Goal: Find contact information: Find contact information

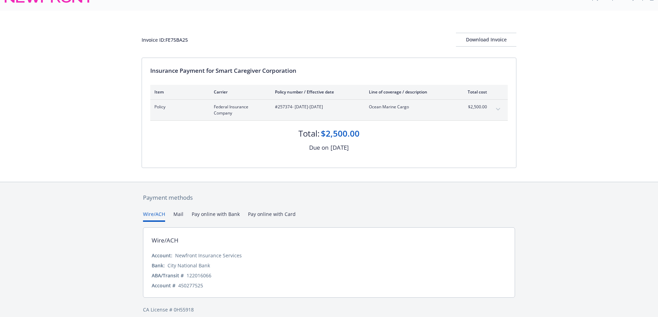
scroll to position [21, 0]
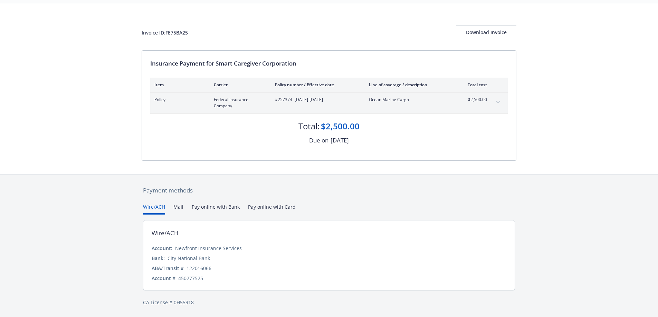
click at [285, 202] on div "Payment methods Wire/ACH Mail Pay online with Bank Pay online with Card Wire/AC…" at bounding box center [329, 246] width 375 height 143
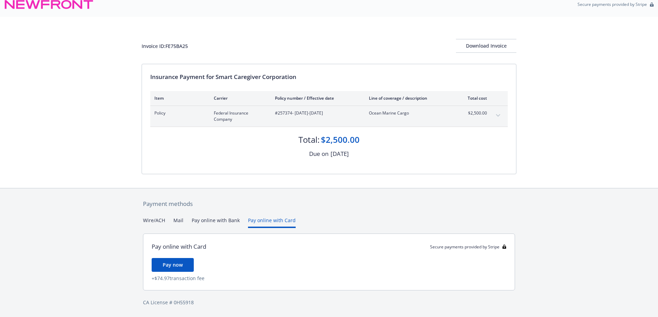
click at [282, 206] on div "Payment methods Wire/ACH Mail Pay online with Bank Pay online with Card Pay onl…" at bounding box center [329, 252] width 375 height 129
click at [161, 221] on button "Wire/ACH" at bounding box center [154, 222] width 22 height 11
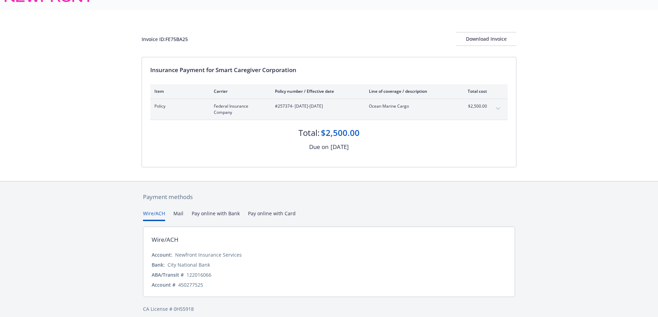
scroll to position [21, 0]
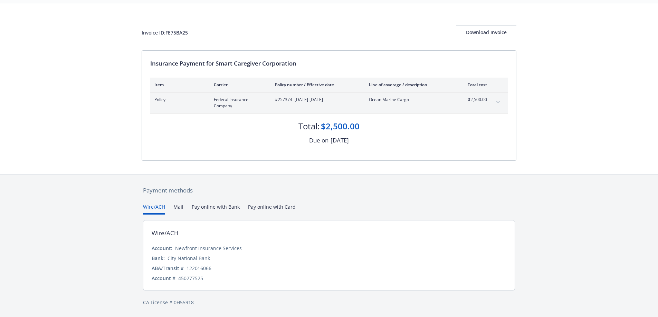
click at [178, 207] on button "Mail" at bounding box center [178, 208] width 10 height 11
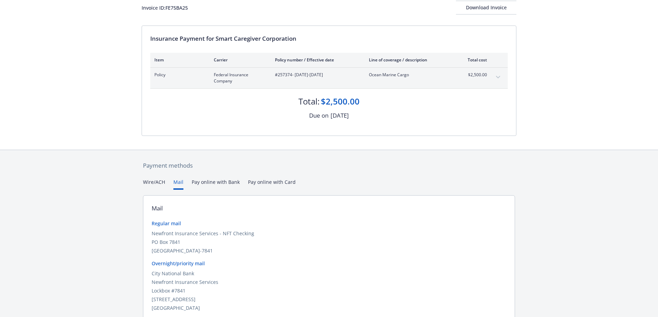
scroll to position [76, 0]
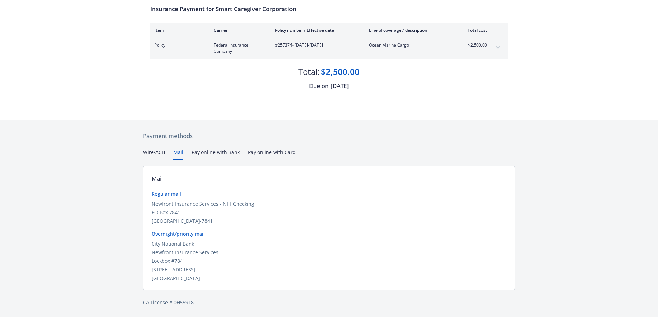
drag, startPoint x: 162, startPoint y: 203, endPoint x: 226, endPoint y: 221, distance: 66.0
click at [226, 221] on div "Mail Regular mail Newfront Insurance Services - NFT Checking [STREET_ADDRESS] O…" at bounding box center [329, 228] width 372 height 125
click at [226, 221] on div "[GEOGRAPHIC_DATA]-7841" at bounding box center [329, 220] width 355 height 7
click at [379, 158] on div "Wire/ACH Mail Pay online with Bank Pay online with Card" at bounding box center [329, 154] width 372 height 11
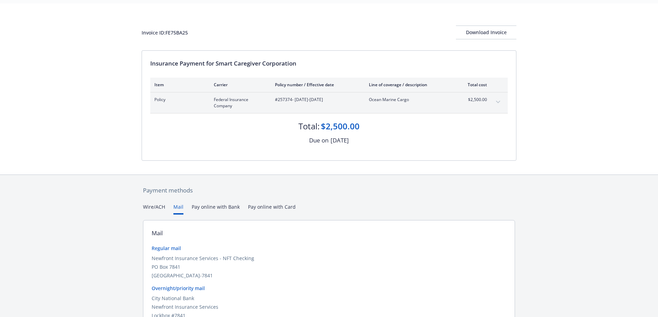
click at [156, 152] on div "Secure payments provided by Stripe Invoice ID: FE75BA25 Download Invoice Insura…" at bounding box center [329, 175] width 658 height 393
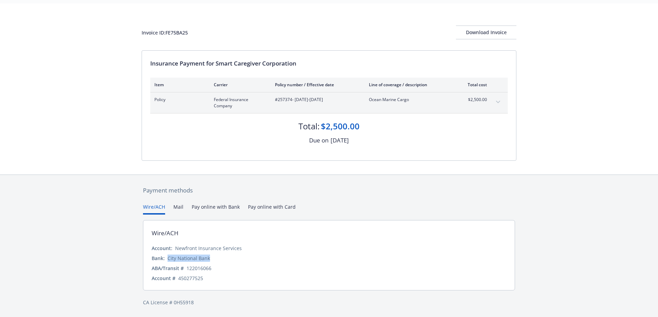
drag, startPoint x: 166, startPoint y: 256, endPoint x: 220, endPoint y: 255, distance: 53.2
click at [220, 255] on div "Bank: City National Bank" at bounding box center [329, 258] width 355 height 7
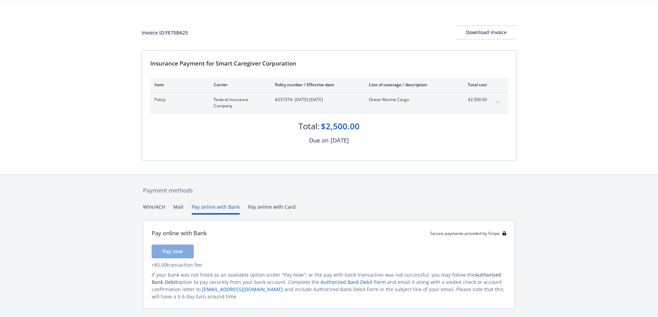
click at [217, 207] on button "Pay online with Bank" at bounding box center [216, 208] width 48 height 11
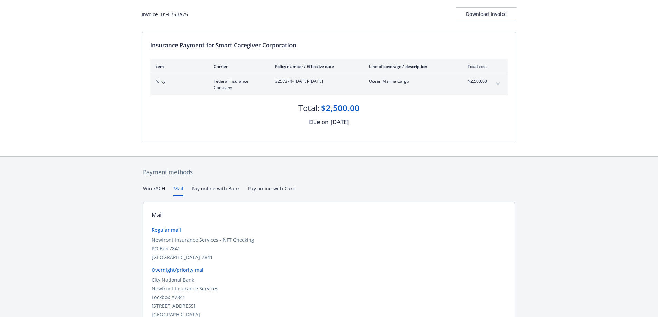
click at [176, 189] on button "Mail" at bounding box center [178, 190] width 10 height 11
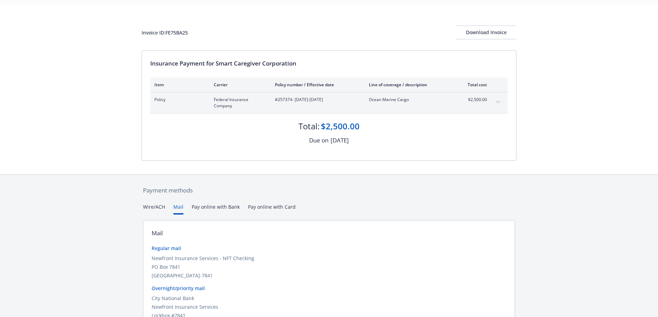
click at [155, 189] on div "Payment methods Wire/ACH Mail Pay online with Bank Pay online with Card Mail Re…" at bounding box center [329, 273] width 375 height 197
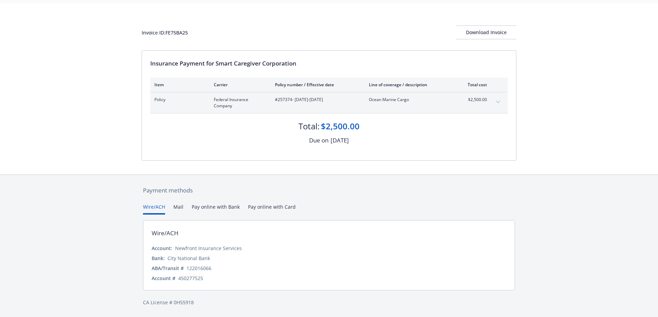
click at [183, 205] on div "Wire/ACH Mail Pay online with Bank Pay online with Card" at bounding box center [329, 208] width 372 height 11
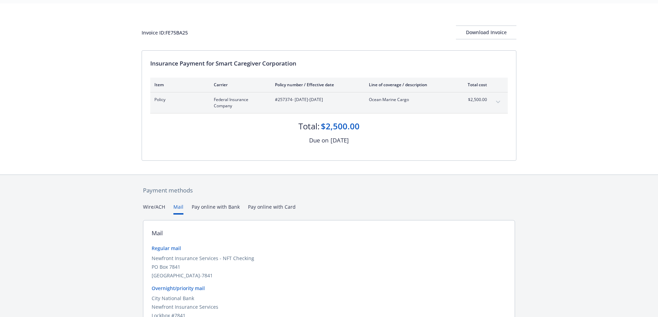
click at [178, 205] on button "Mail" at bounding box center [178, 208] width 10 height 11
click at [157, 209] on button "Wire/ACH" at bounding box center [154, 208] width 22 height 11
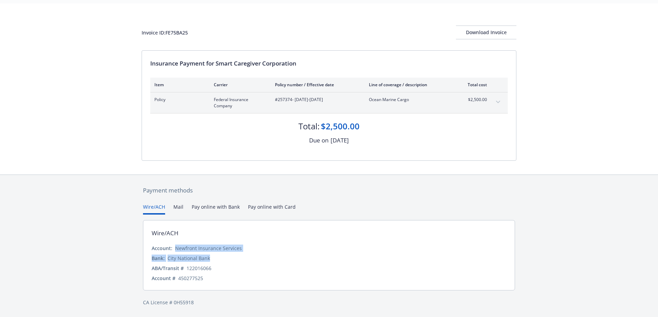
drag, startPoint x: 176, startPoint y: 249, endPoint x: 260, endPoint y: 257, distance: 84.0
click at [260, 257] on div "Account: Newfront Insurance Services Bank: City National Bank ABA/Transit # [US…" at bounding box center [329, 263] width 355 height 37
click at [260, 257] on div "Bank: City National Bank" at bounding box center [329, 258] width 355 height 7
drag, startPoint x: 200, startPoint y: 35, endPoint x: 137, endPoint y: 30, distance: 63.0
click at [137, 30] on div "Invoice ID: FE75BA25 Download Invoice Insurance Payment for Smart Caregiver Cor…" at bounding box center [329, 88] width 658 height 171
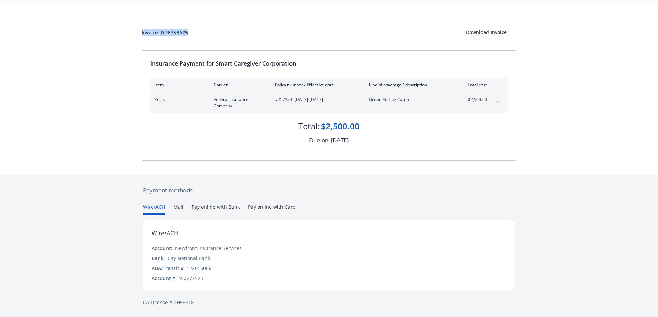
copy div "Invoice ID: FE75BA25"
